Goal: Information Seeking & Learning: Compare options

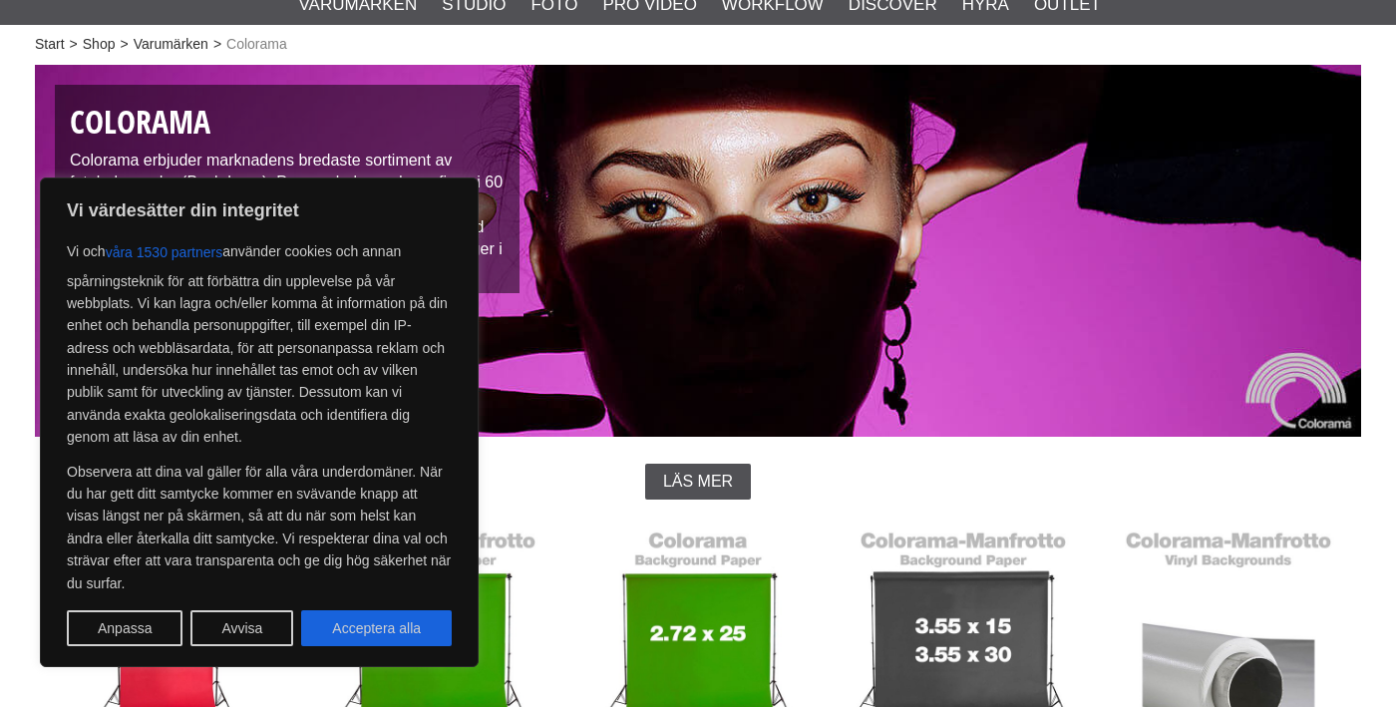
scroll to position [322, 0]
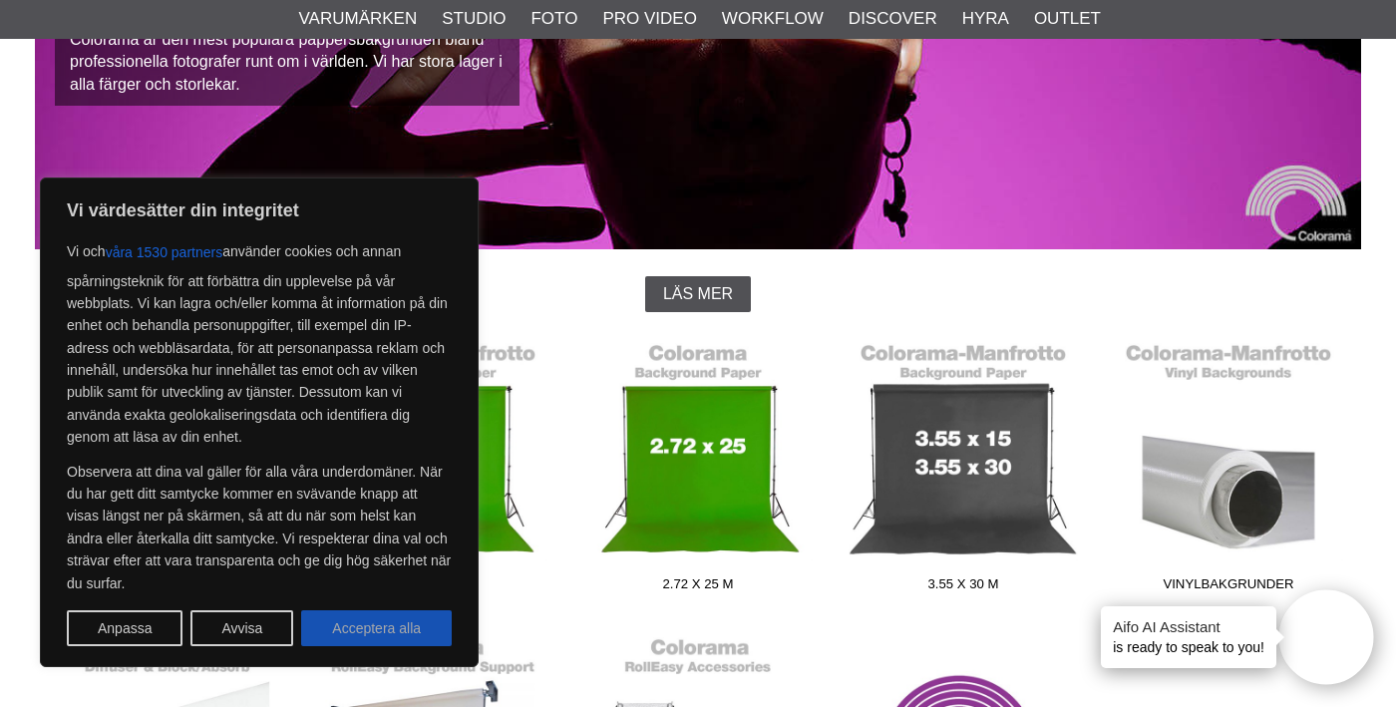
click at [378, 637] on button "Acceptera alla" at bounding box center [376, 628] width 151 height 36
checkbox input "true"
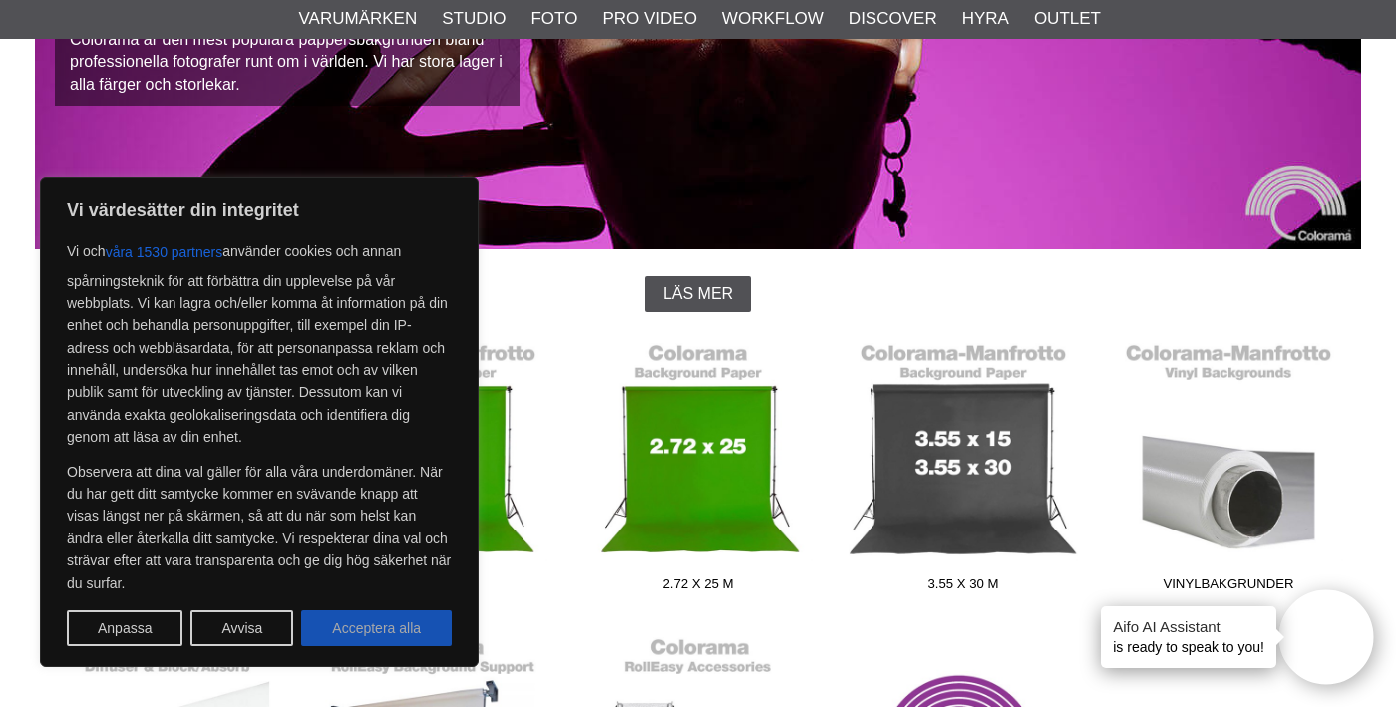
checkbox input "true"
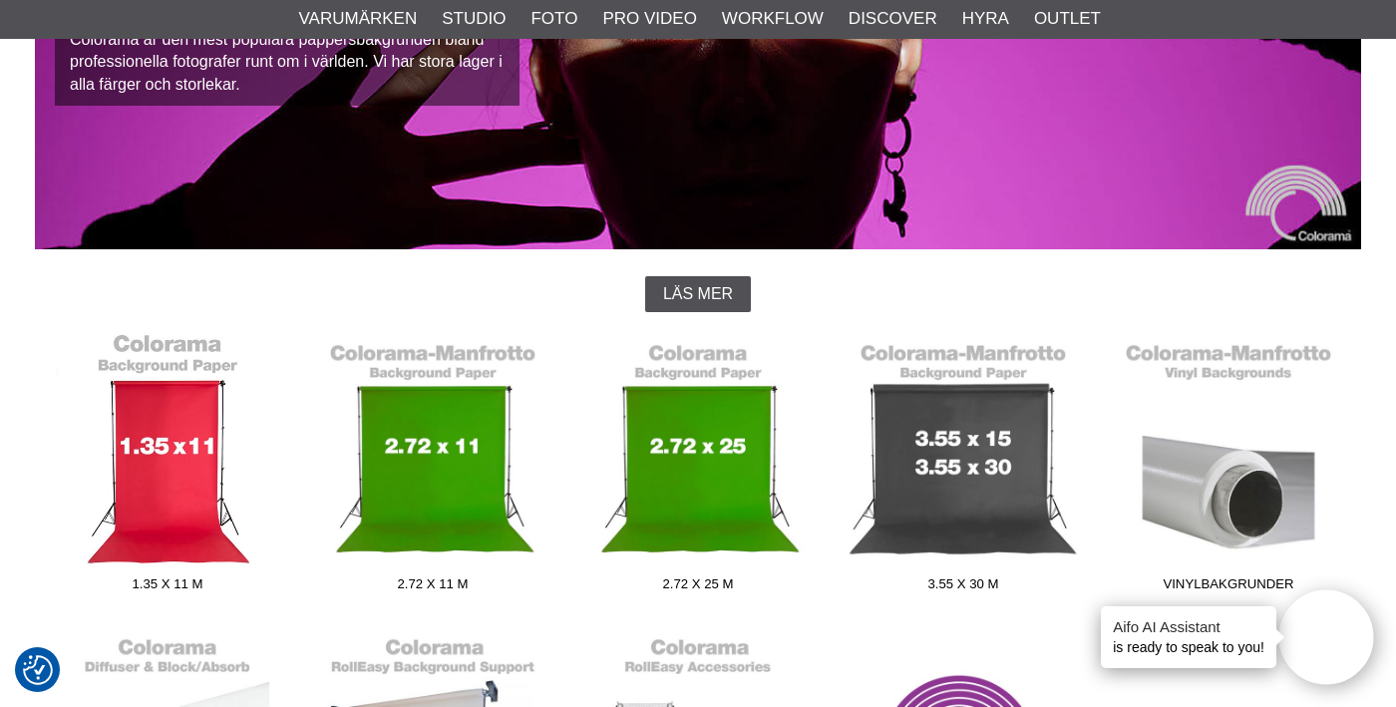
click at [157, 472] on link "1.35 x 11 m" at bounding box center [167, 466] width 265 height 269
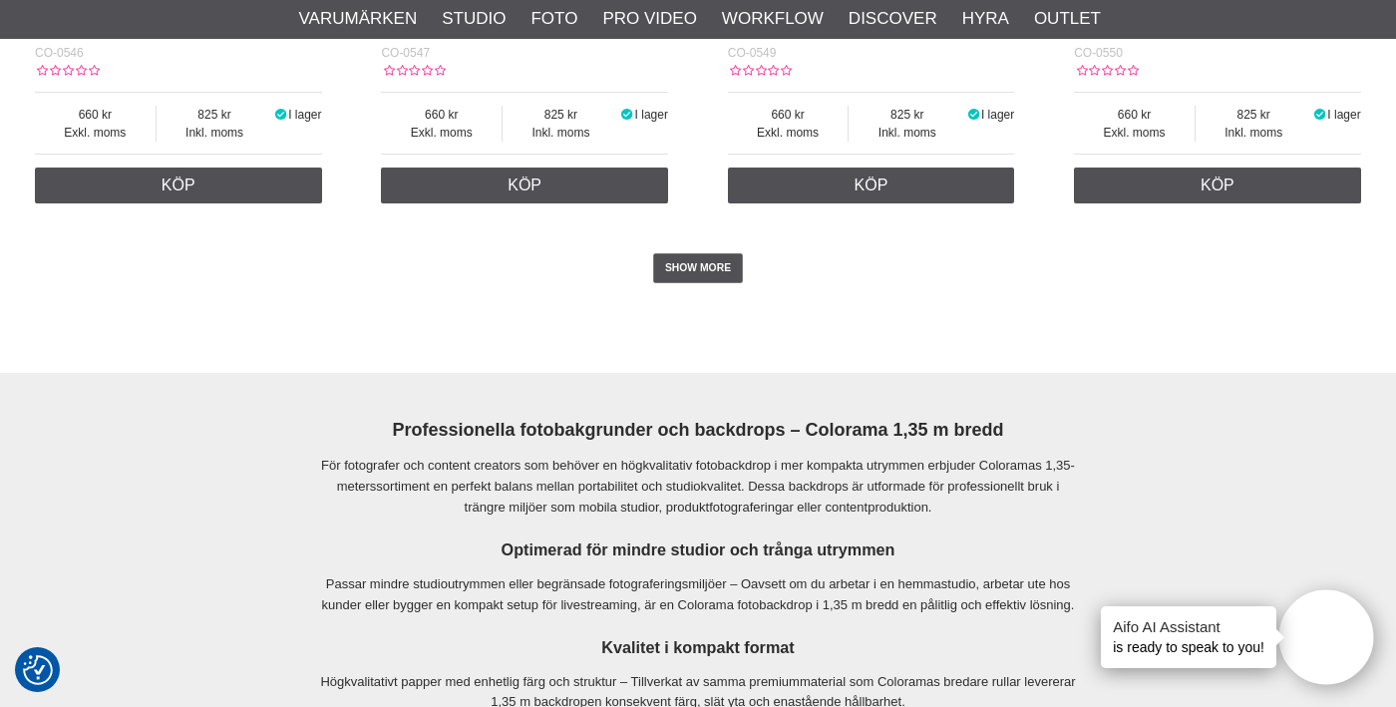
scroll to position [4159, 0]
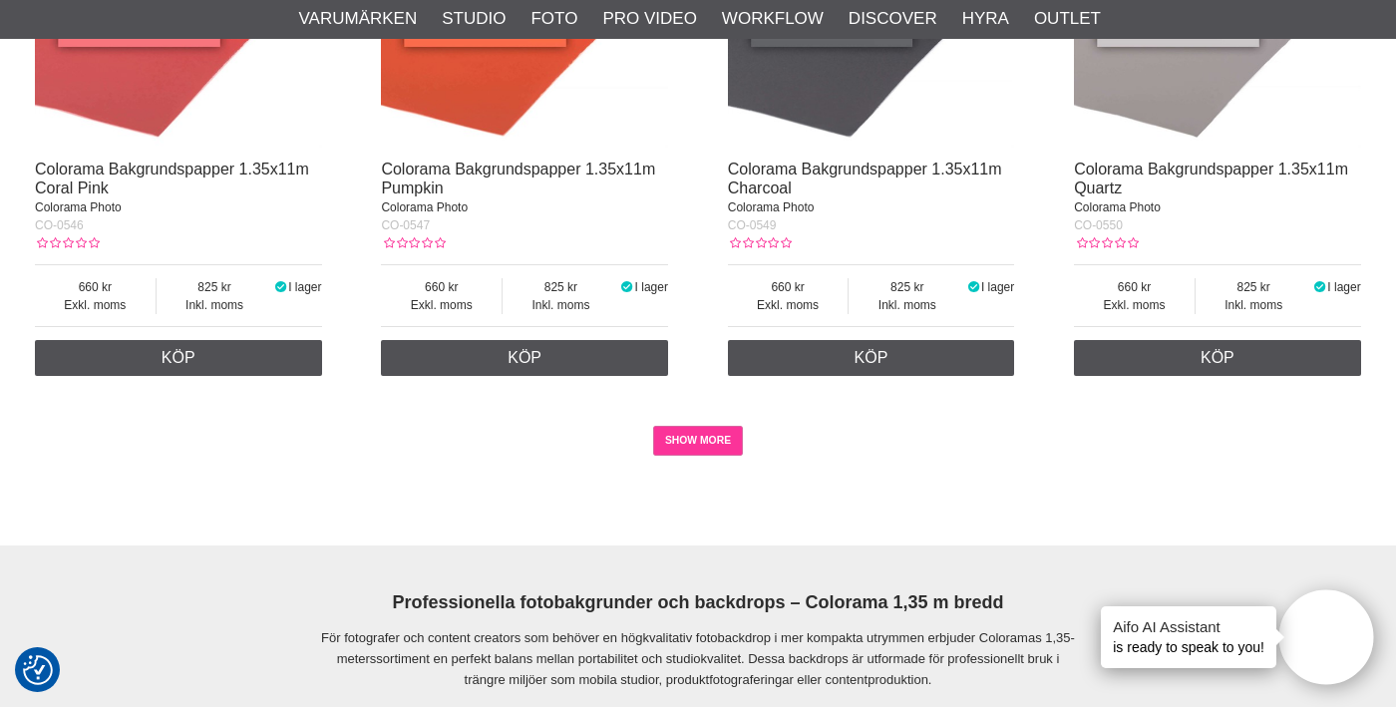
click at [702, 455] on link "SHOW MORE" at bounding box center [698, 441] width 91 height 30
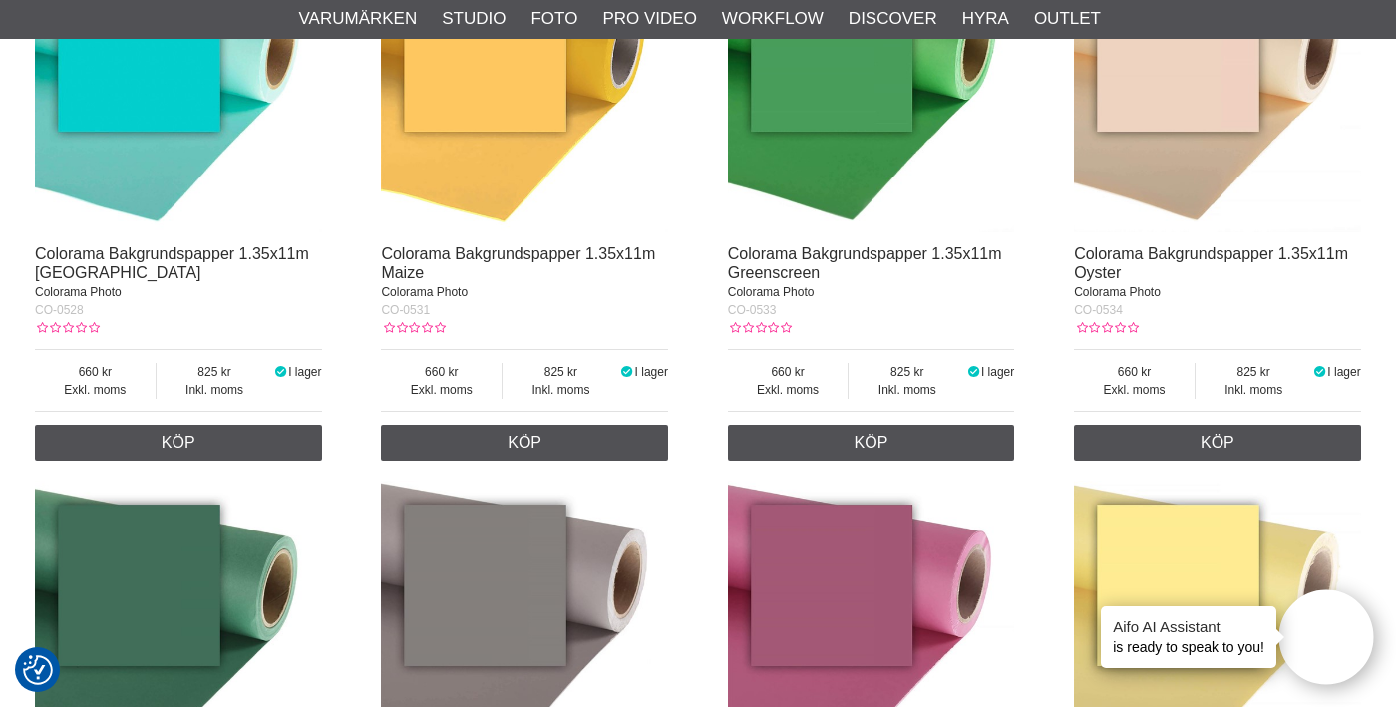
scroll to position [3006, 0]
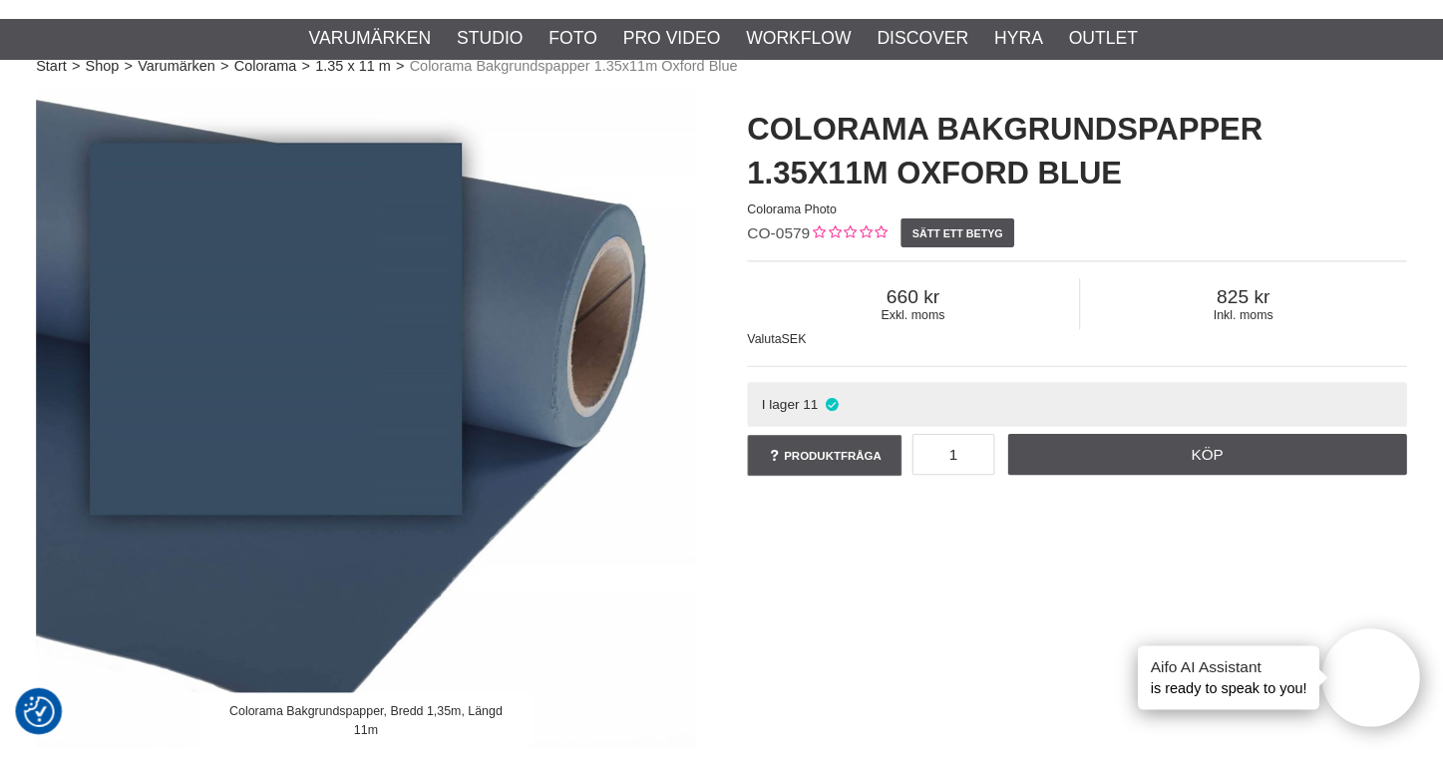
scroll to position [42, 0]
